Goal: Navigation & Orientation: Find specific page/section

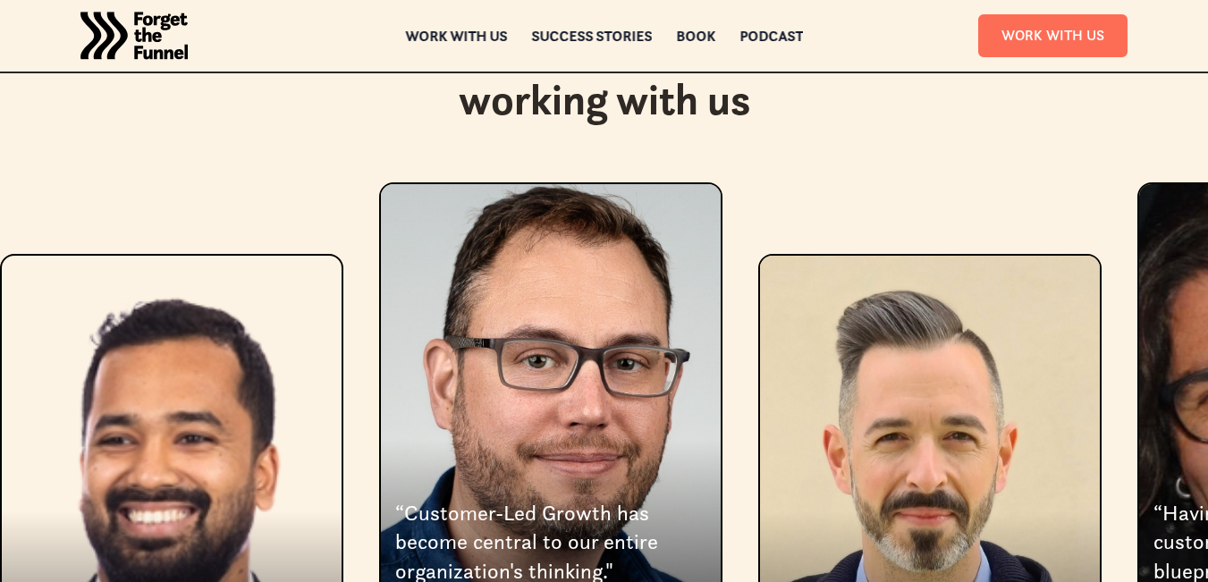
scroll to position [3143, 0]
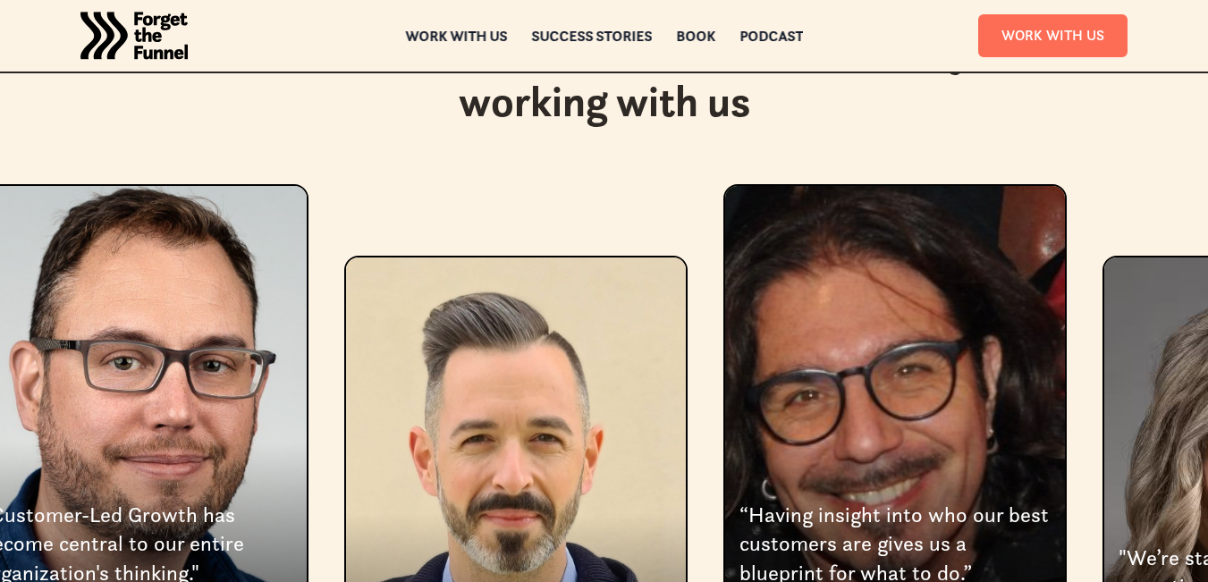
drag, startPoint x: 945, startPoint y: 221, endPoint x: 531, endPoint y: 214, distance: 413.9
click at [531, 257] on div "3 of 8" at bounding box center [516, 512] width 340 height 511
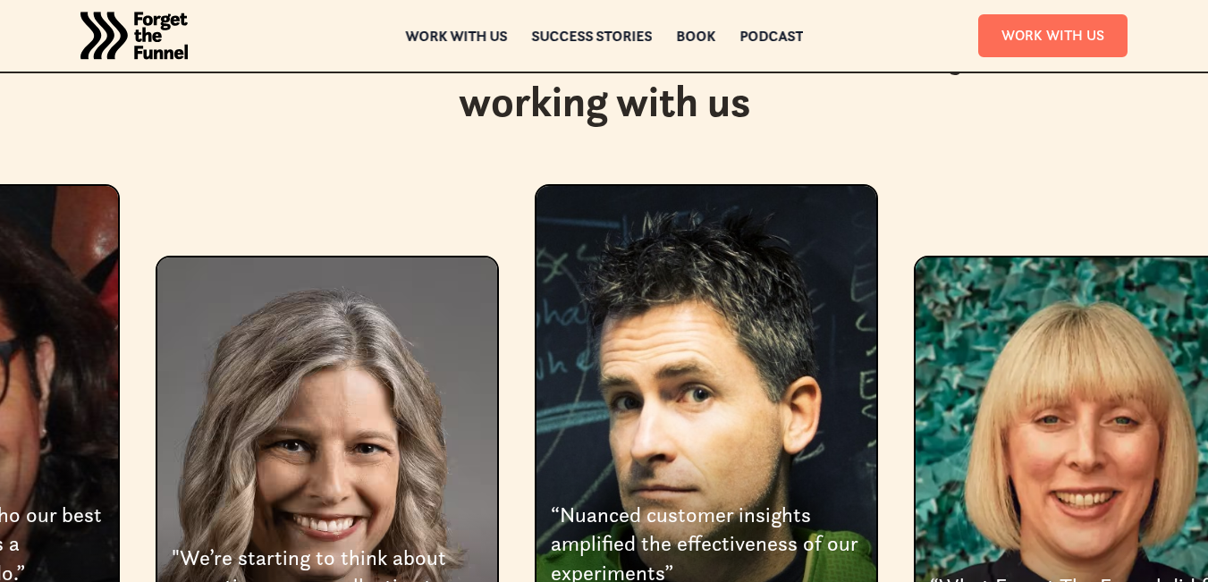
drag, startPoint x: 947, startPoint y: 291, endPoint x: 0, endPoint y: -78, distance: 1016.1
click at [974, 301] on div "7 of 8" at bounding box center [1085, 512] width 340 height 511
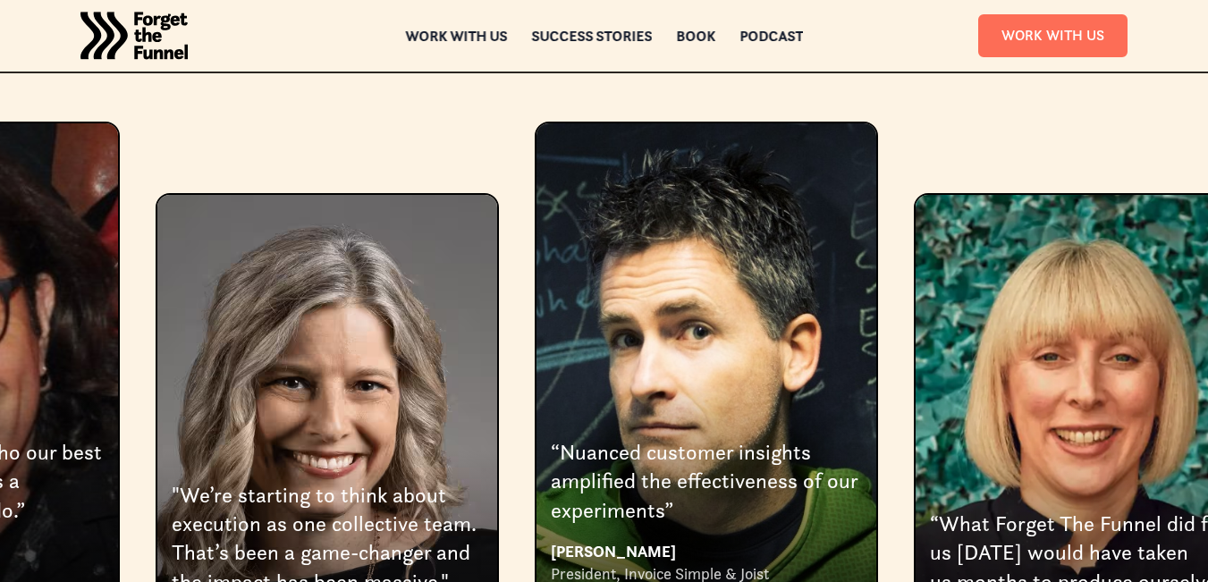
scroll to position [3174, 0]
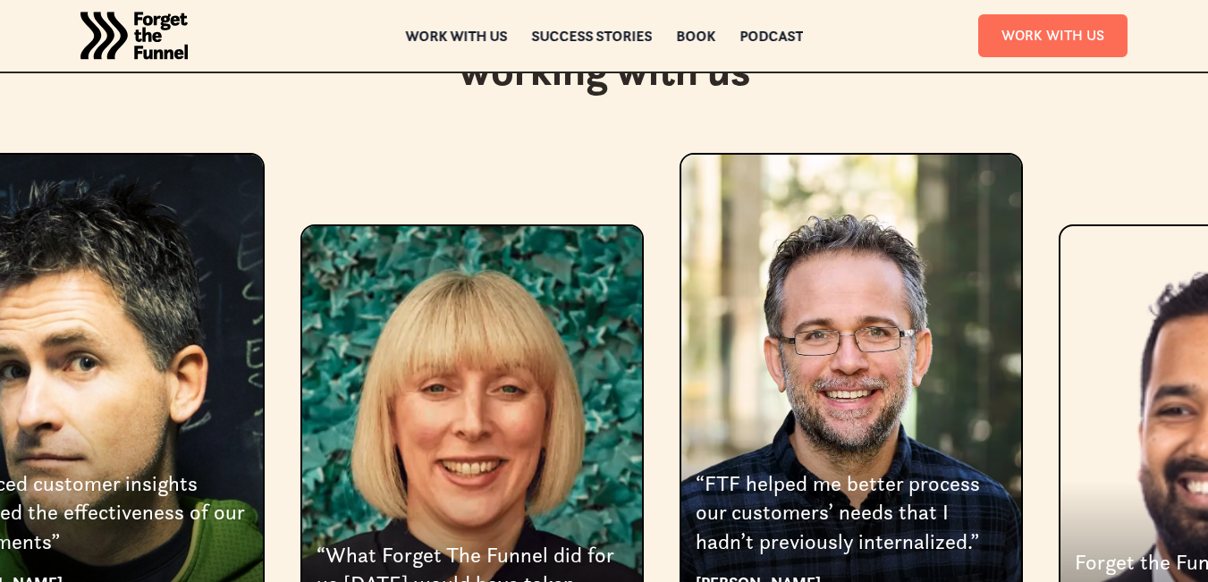
drag, startPoint x: 1058, startPoint y: 252, endPoint x: 445, endPoint y: 94, distance: 633.3
click at [445, 94] on div "Here's what a few founders, CEOs & Execs say about working with us Forget the F…" at bounding box center [604, 417] width 1208 height 848
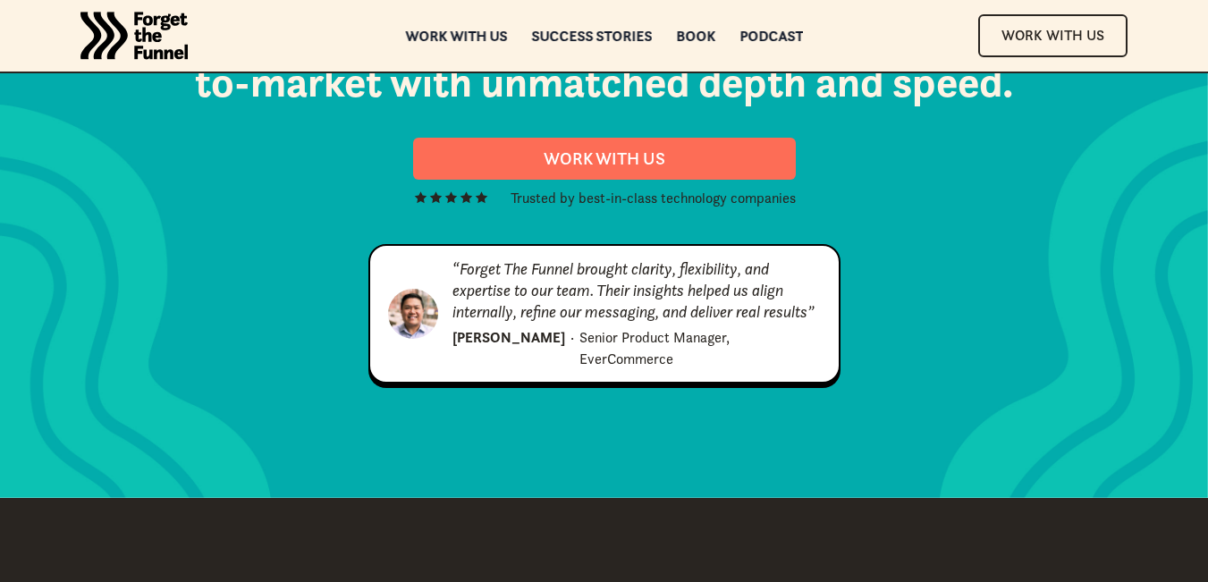
scroll to position [9026, 0]
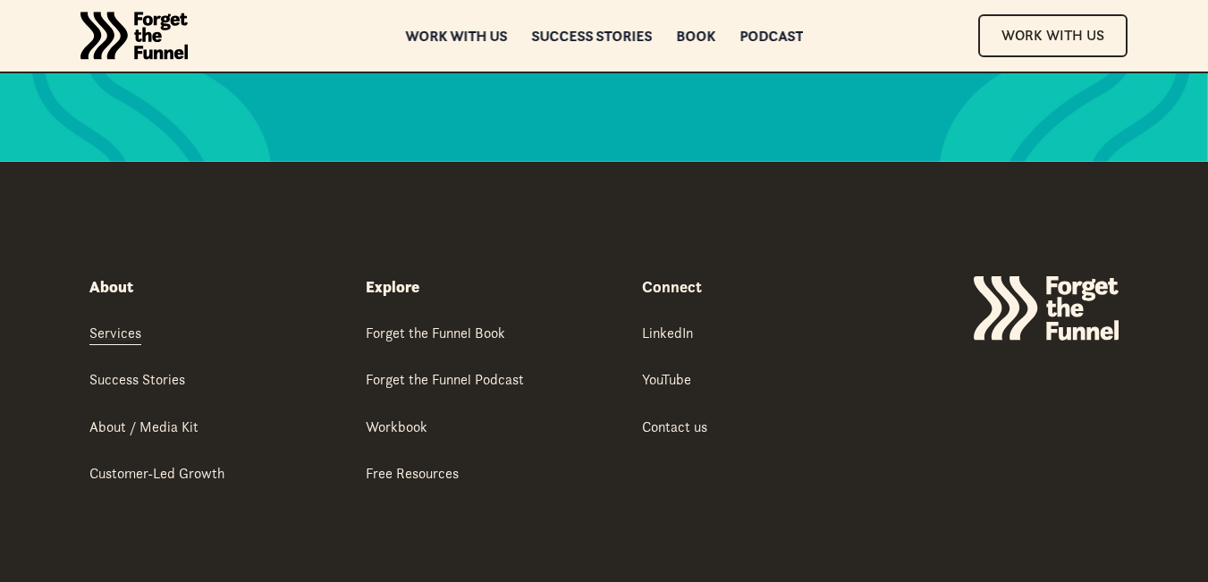
click at [126, 323] on div "Services" at bounding box center [115, 333] width 52 height 20
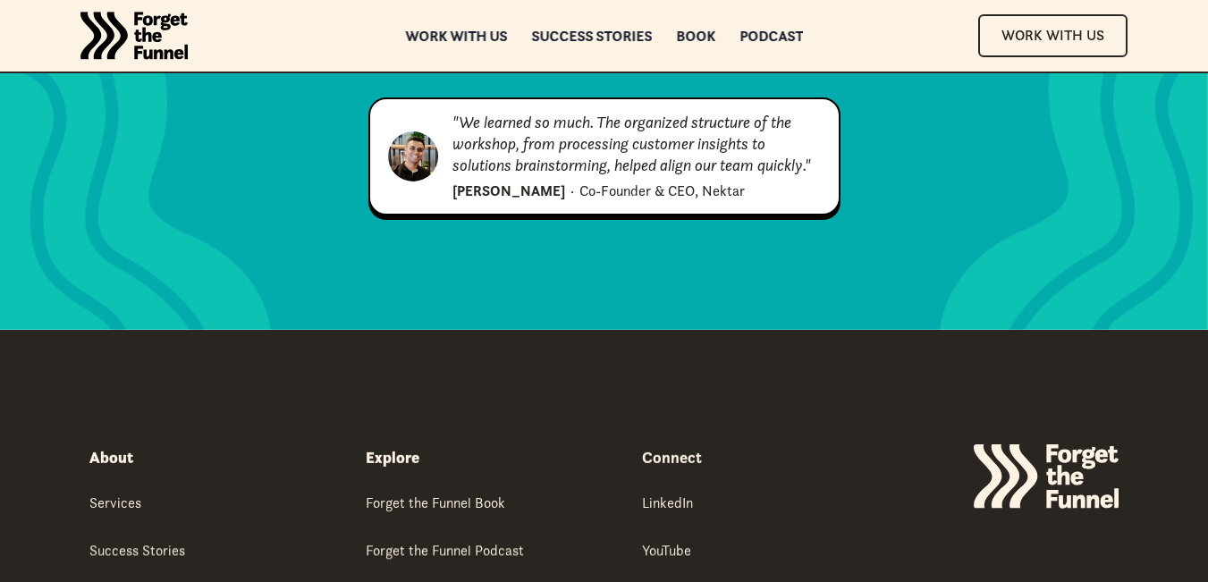
scroll to position [9610, 0]
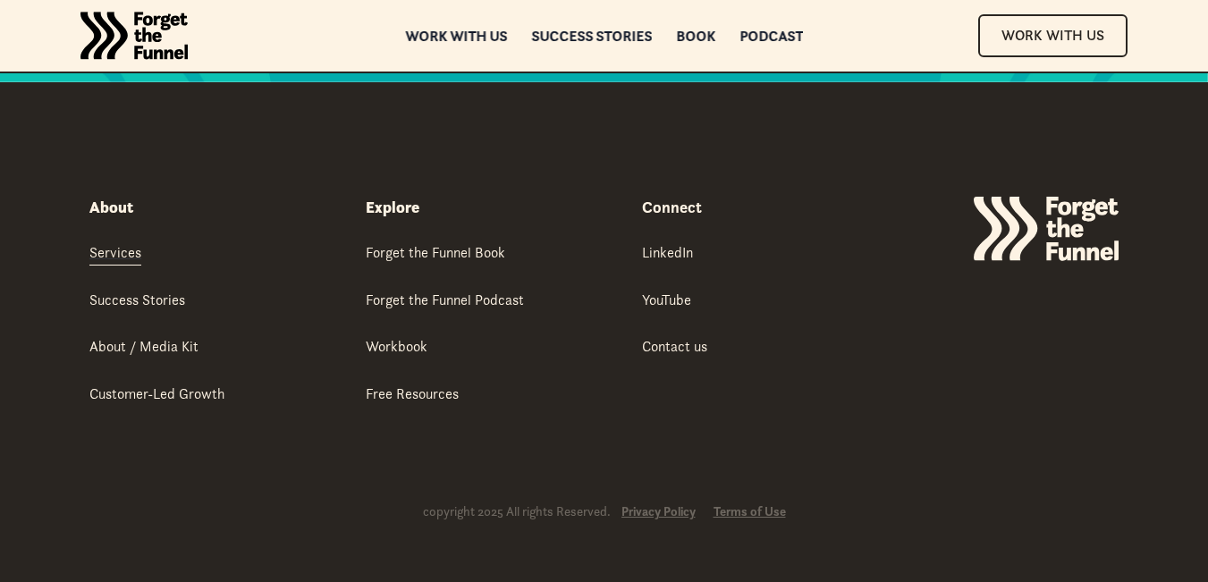
click at [128, 262] on div "Services" at bounding box center [115, 252] width 52 height 20
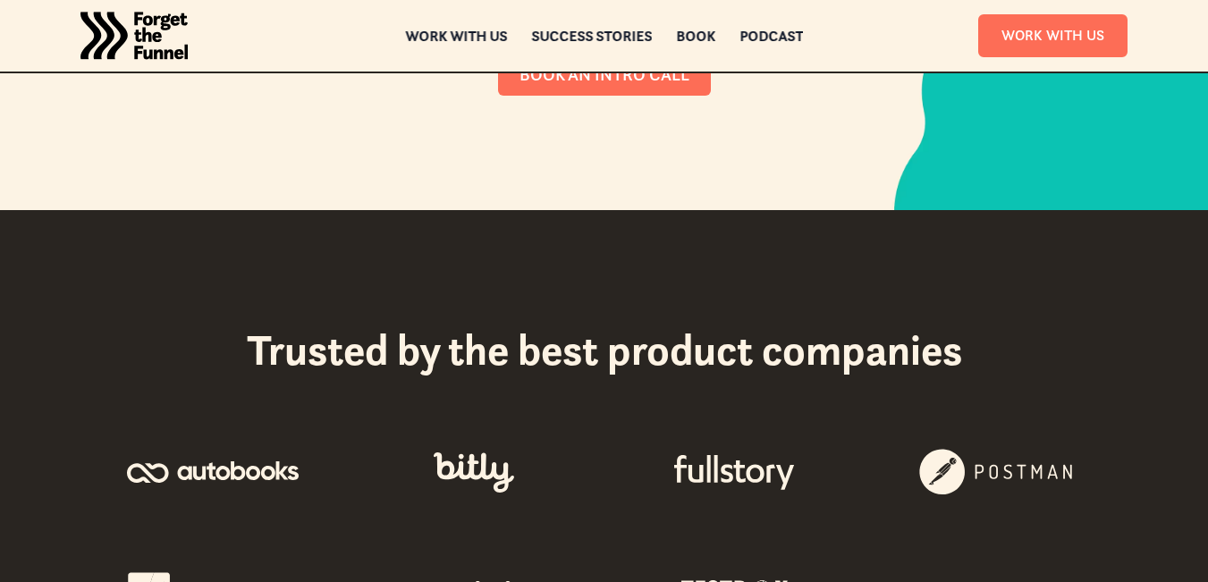
scroll to position [9610, 0]
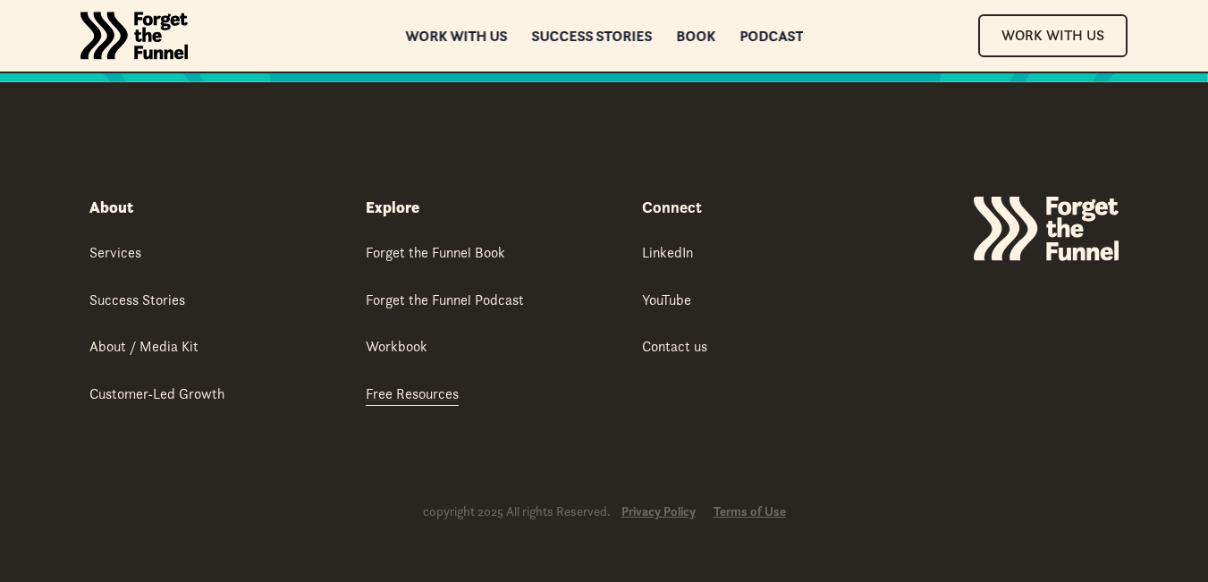
click at [440, 400] on div "Free Resources" at bounding box center [412, 393] width 93 height 20
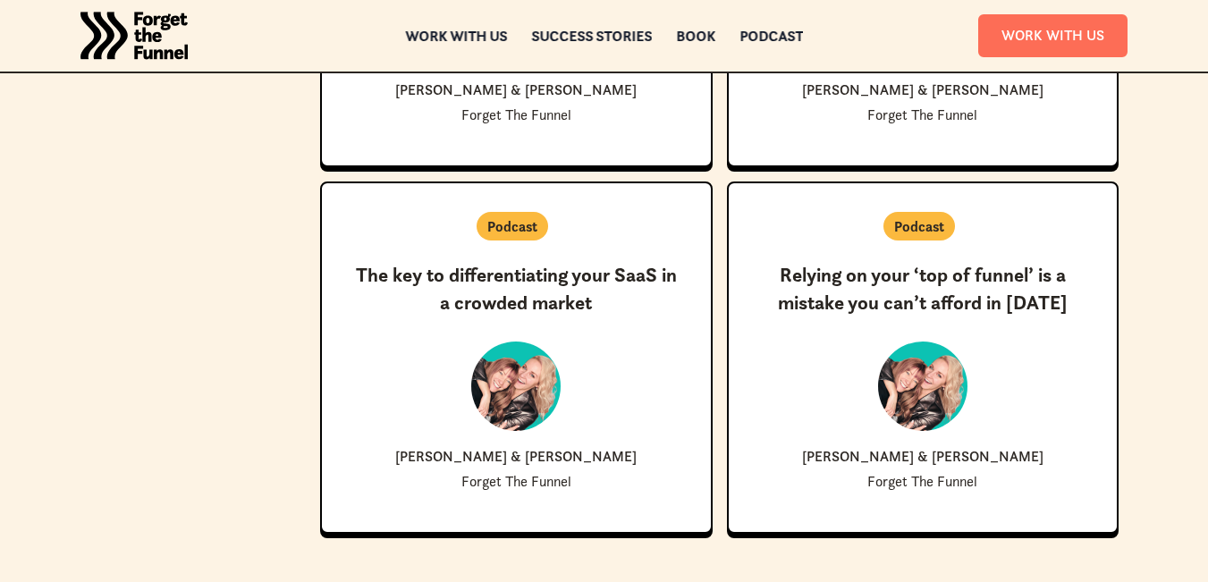
scroll to position [4171, 0]
